Goal: Information Seeking & Learning: Find specific fact

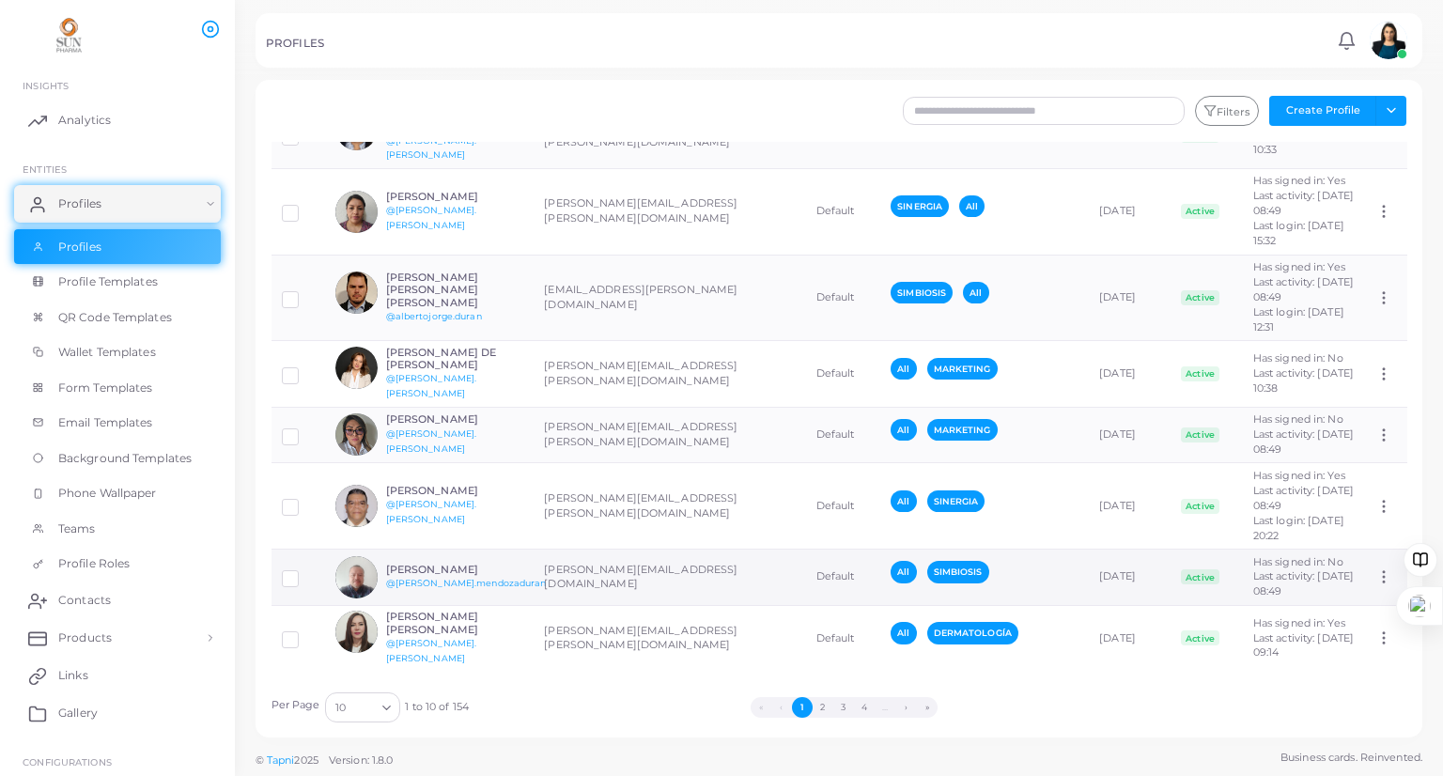
scroll to position [571, 0]
click at [814, 702] on button "2" at bounding box center [823, 707] width 21 height 21
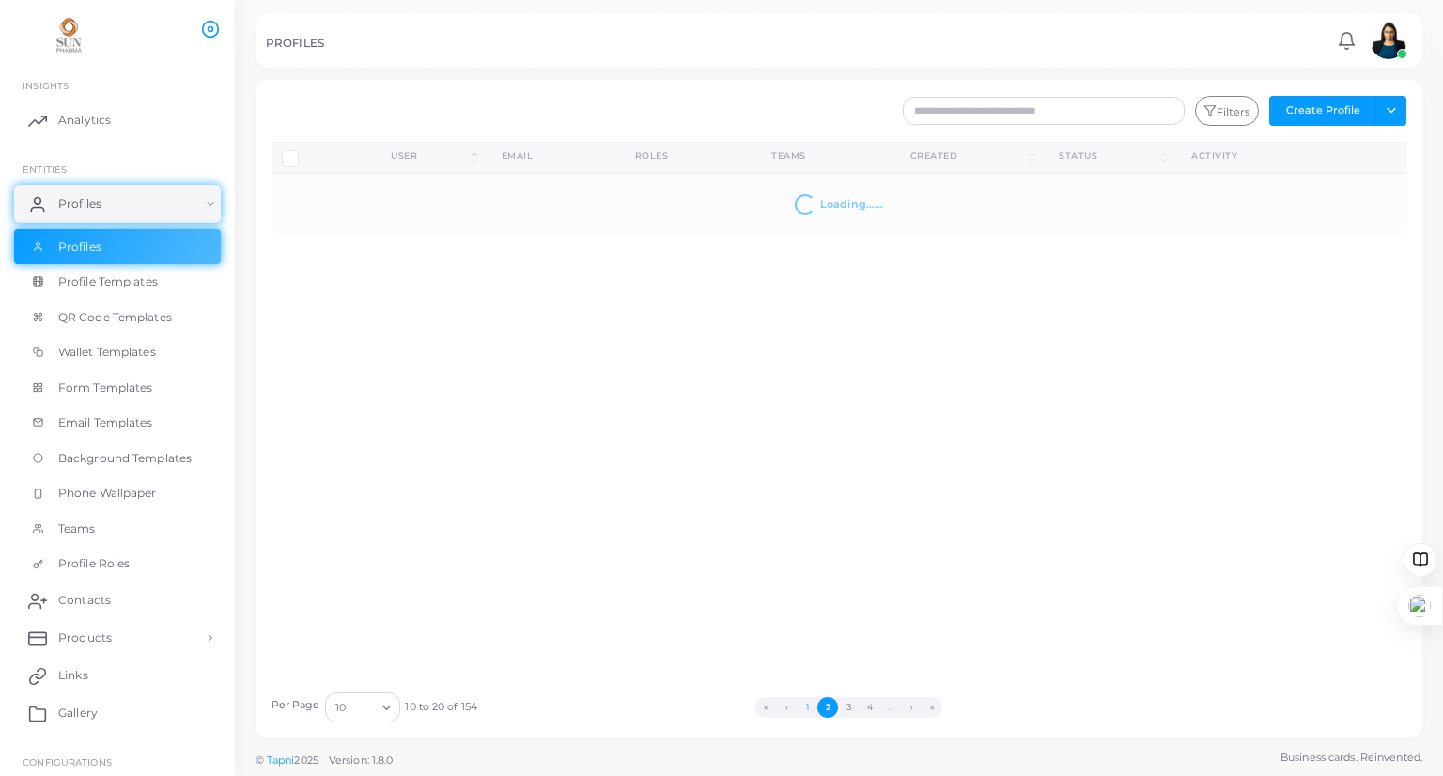
scroll to position [0, 0]
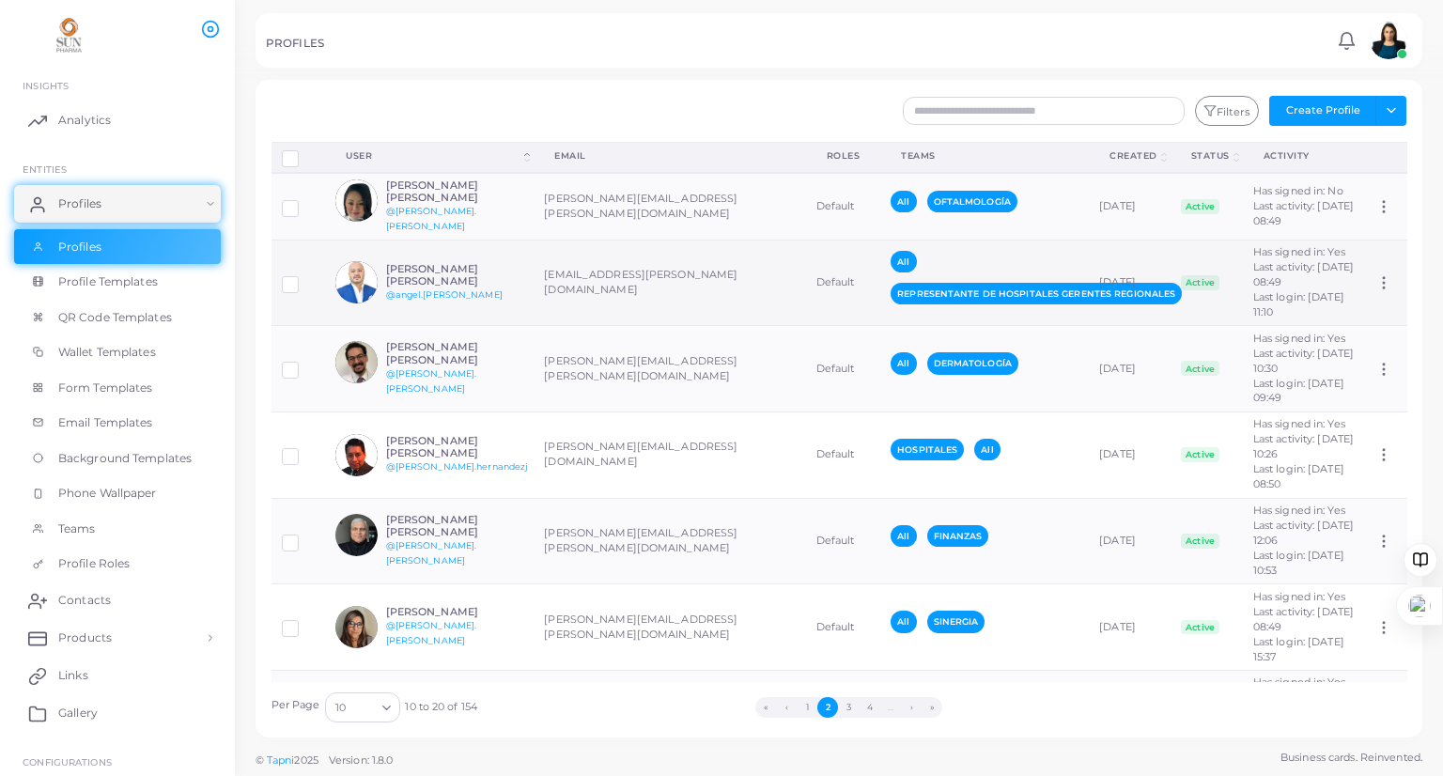
click at [597, 277] on td "[EMAIL_ADDRESS][PERSON_NAME][DOMAIN_NAME]" at bounding box center [670, 283] width 272 height 86
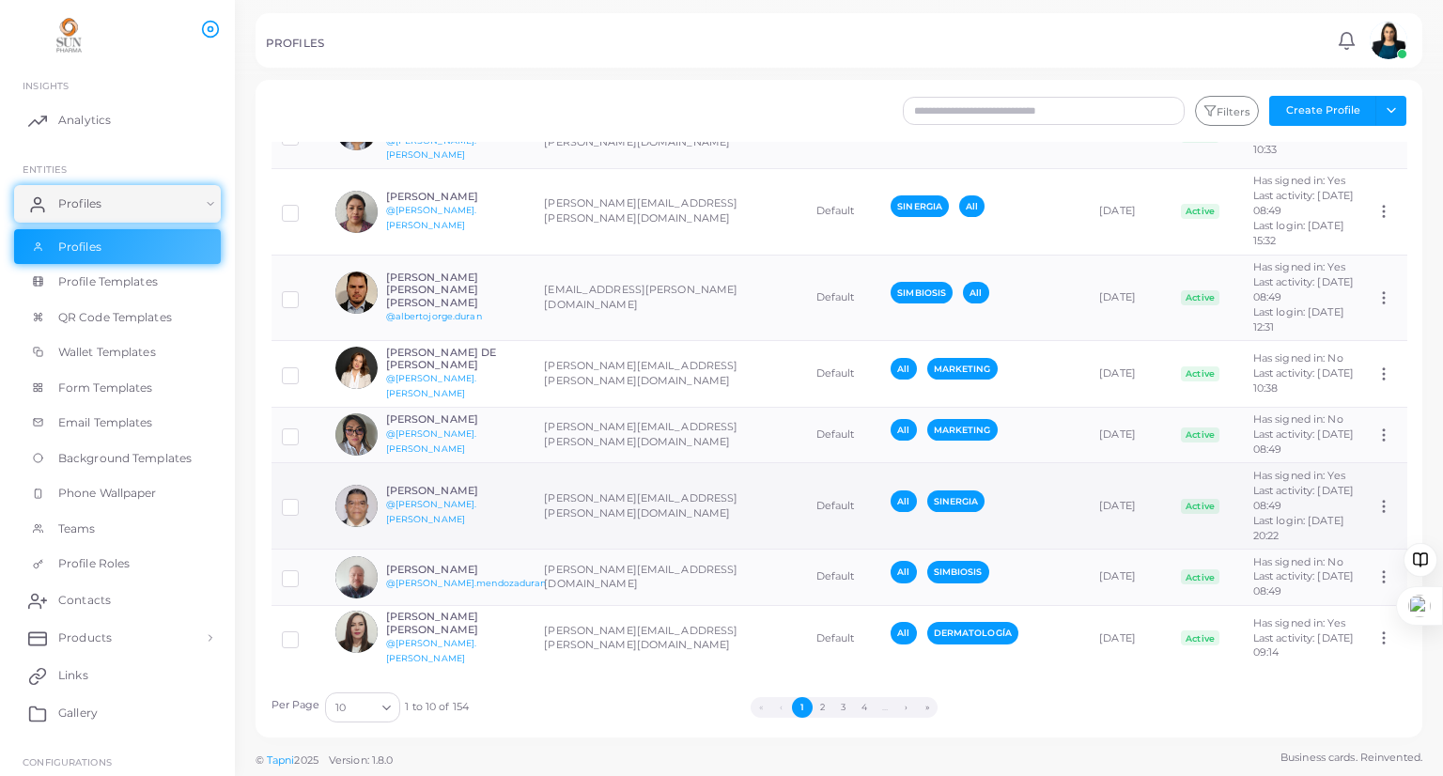
scroll to position [571, 0]
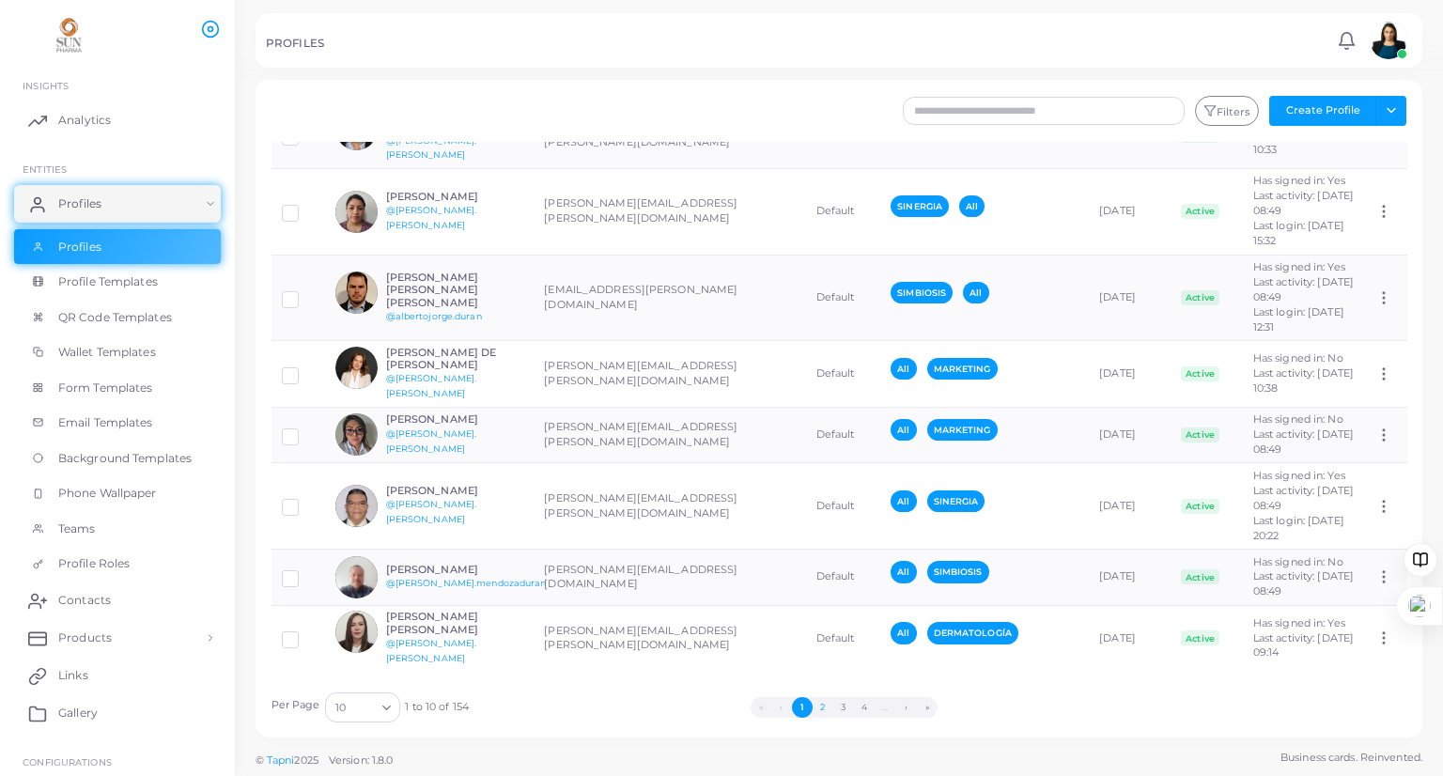
click at [817, 710] on button "2" at bounding box center [823, 707] width 21 height 21
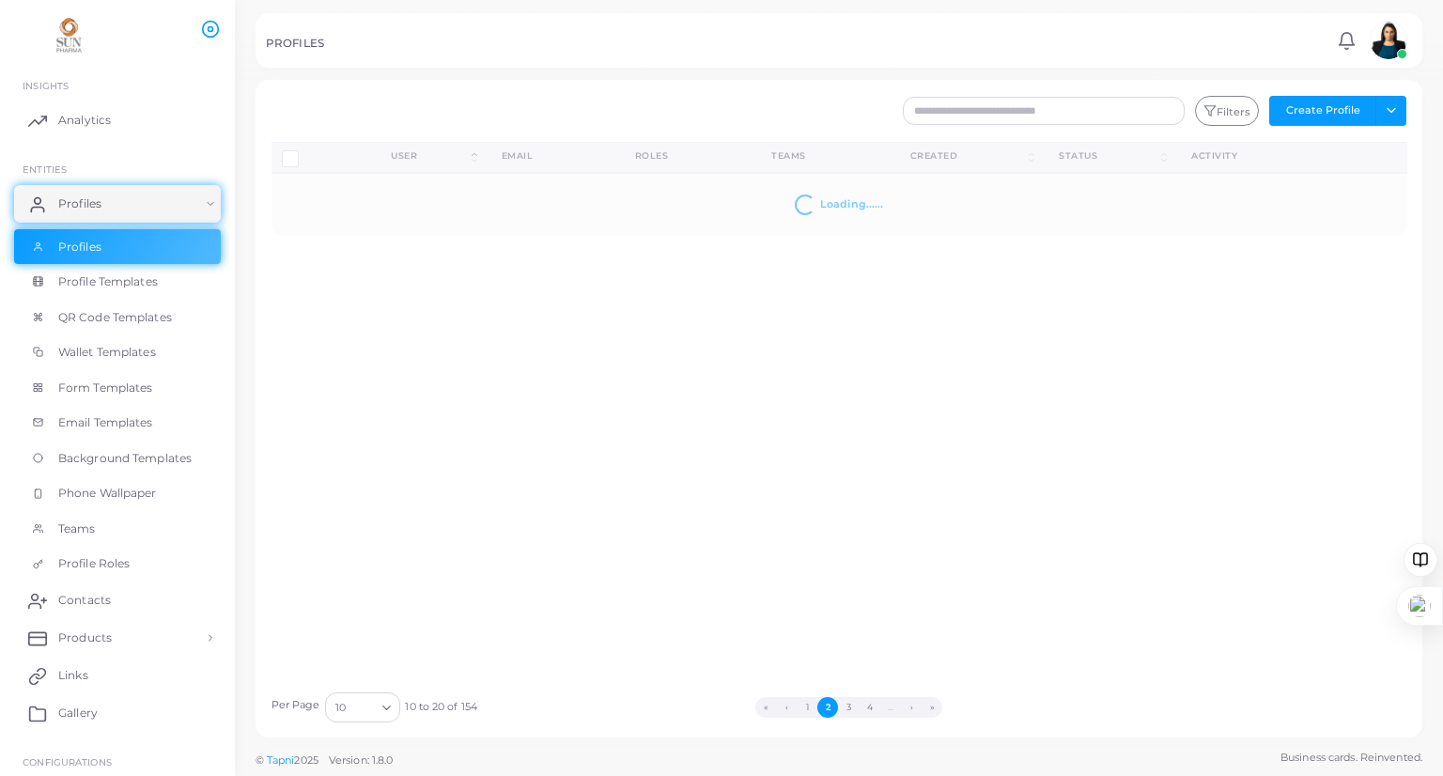
scroll to position [0, 0]
click at [385, 708] on icon "Search for option" at bounding box center [387, 708] width 14 height 14
drag, startPoint x: 354, startPoint y: 681, endPoint x: 367, endPoint y: 672, distance: 16.2
click at [353, 681] on li "100" at bounding box center [399, 686] width 150 height 28
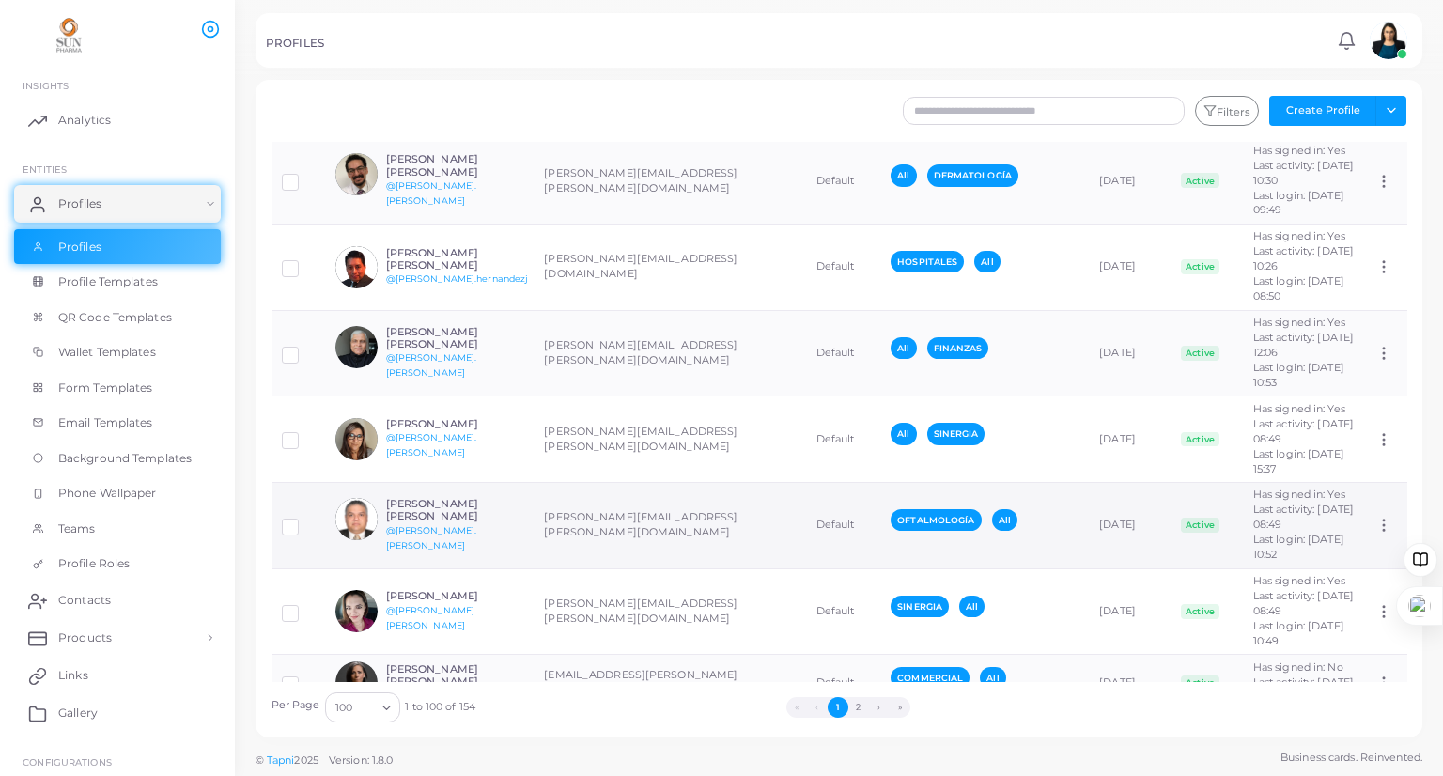
scroll to position [302, 0]
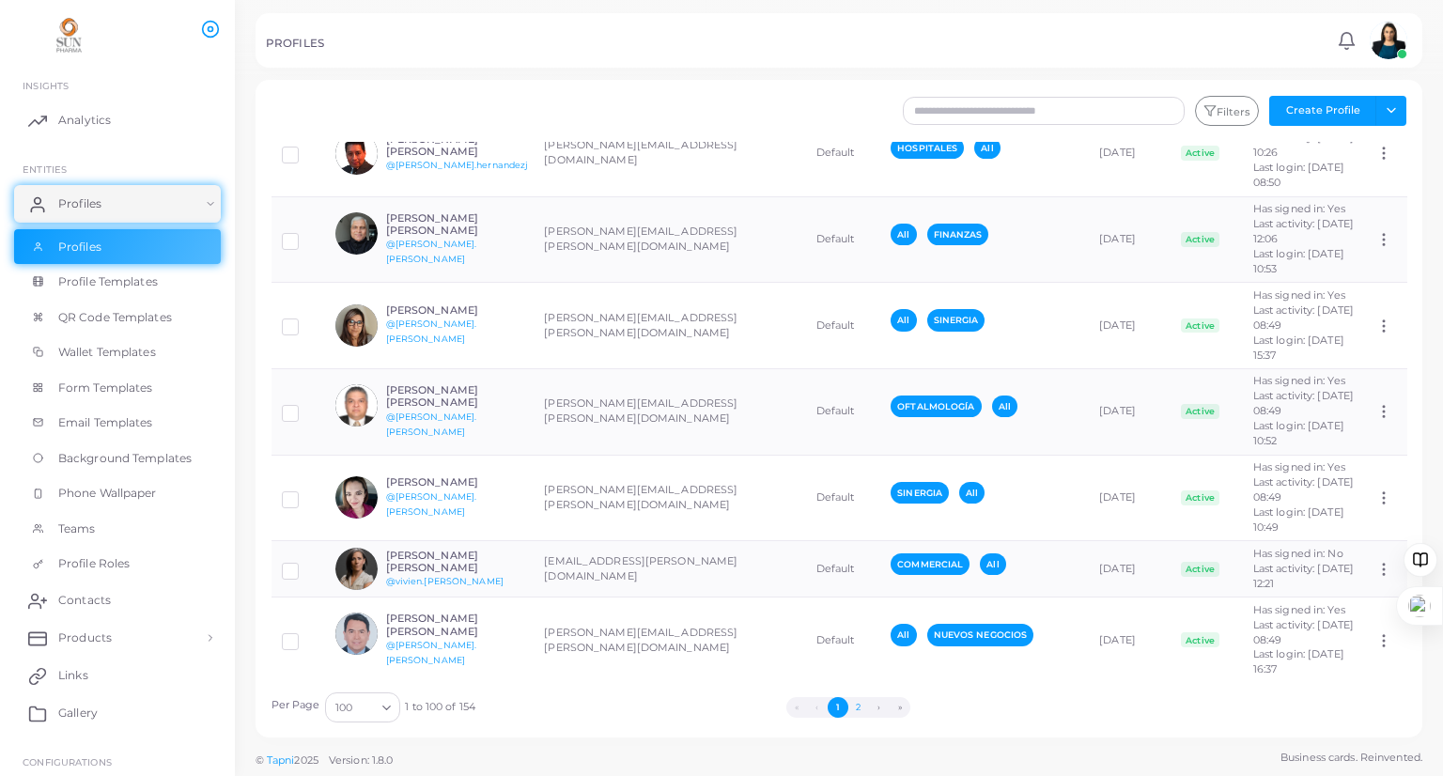
click at [861, 703] on button "2" at bounding box center [858, 707] width 21 height 21
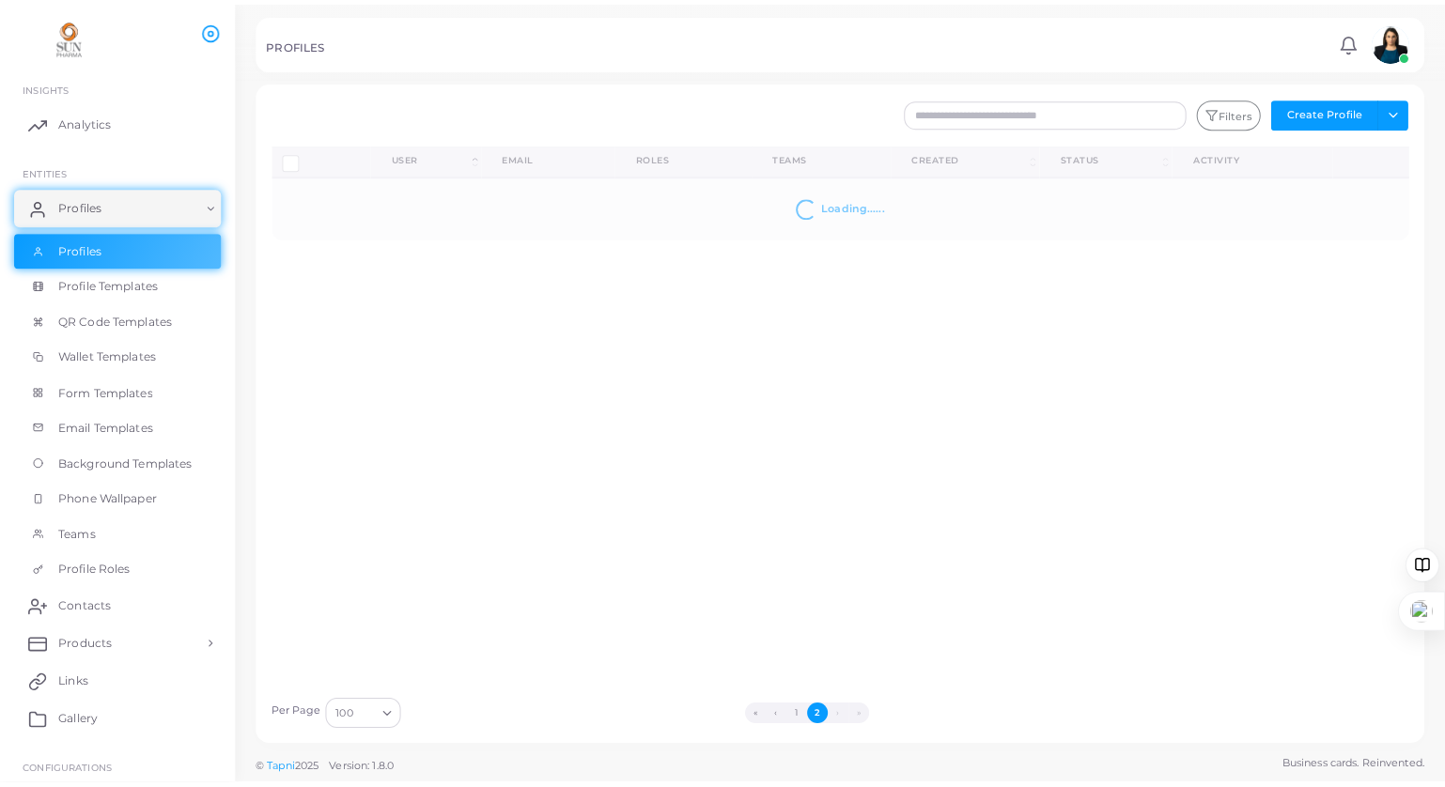
scroll to position [0, 0]
